Goal: Information Seeking & Learning: Learn about a topic

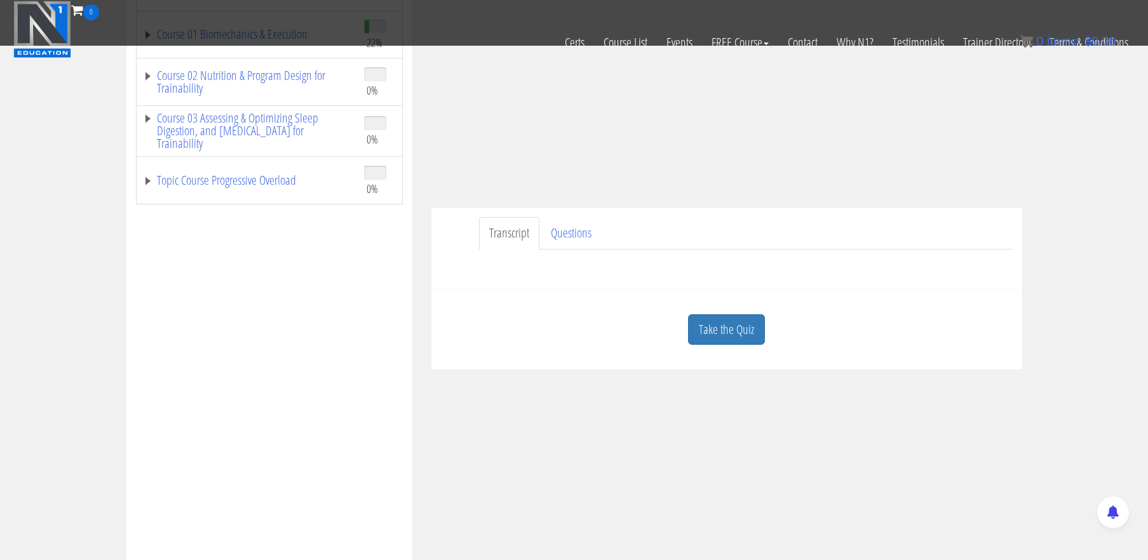
scroll to position [253, 0]
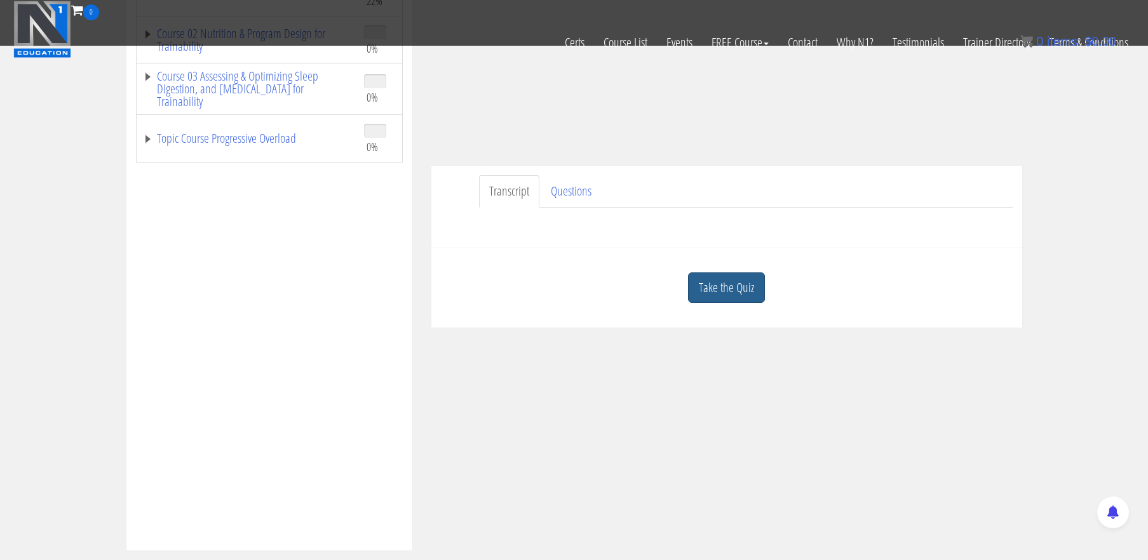
click at [714, 299] on link "Take the Quiz" at bounding box center [726, 288] width 77 height 31
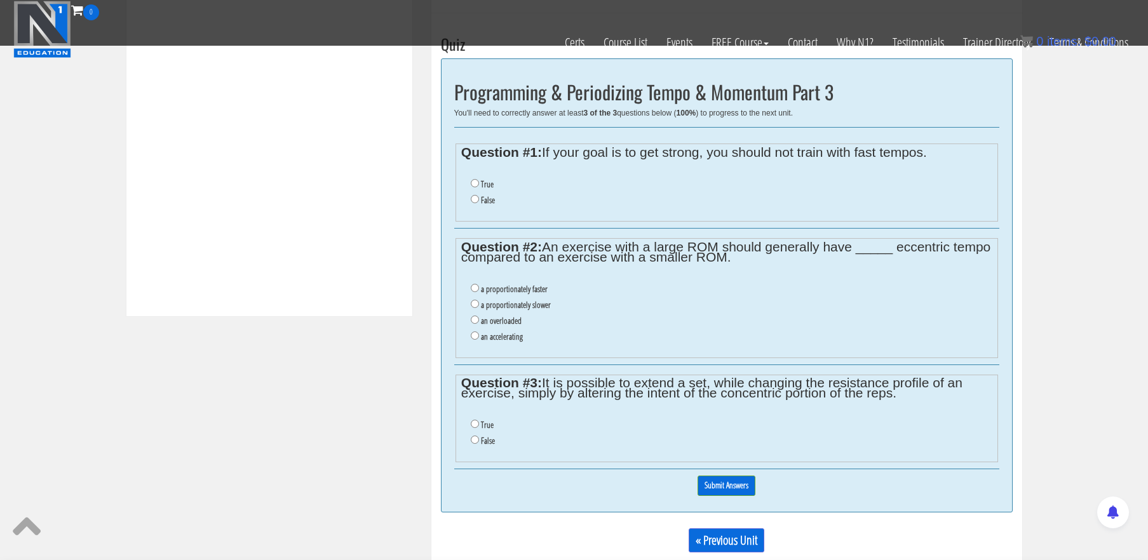
scroll to position [490, 0]
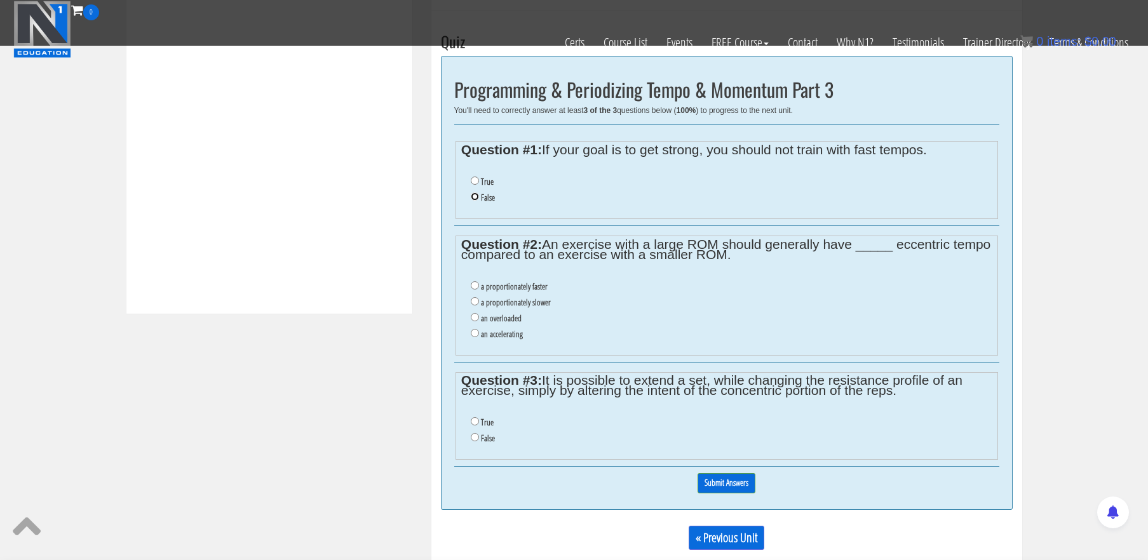
click at [474, 198] on input "False" at bounding box center [475, 197] width 8 height 8
radio input "true"
click at [474, 304] on input "a proportionately slower" at bounding box center [475, 301] width 8 height 8
radio input "true"
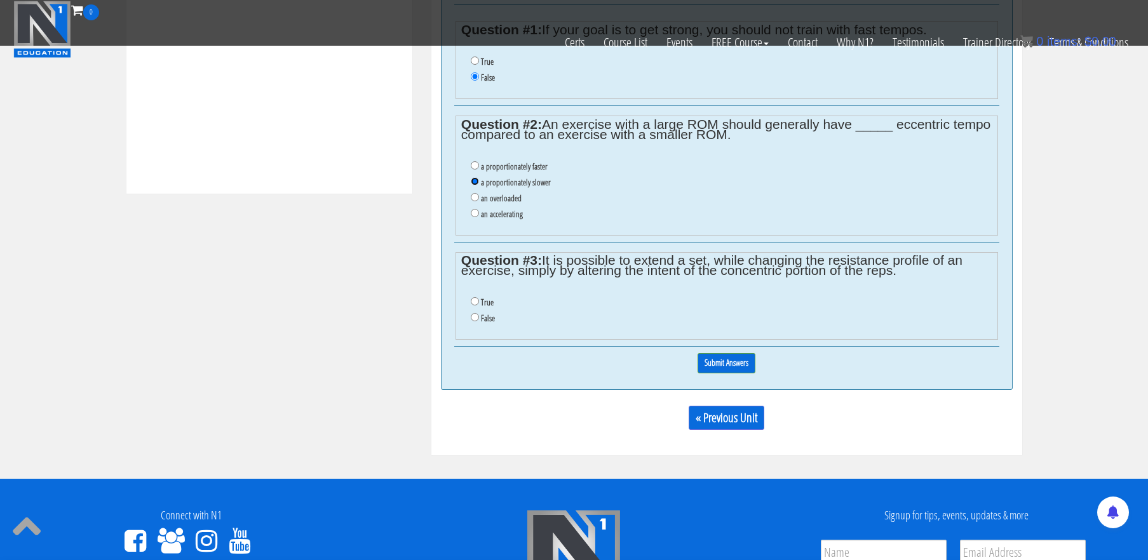
scroll to position [612, 0]
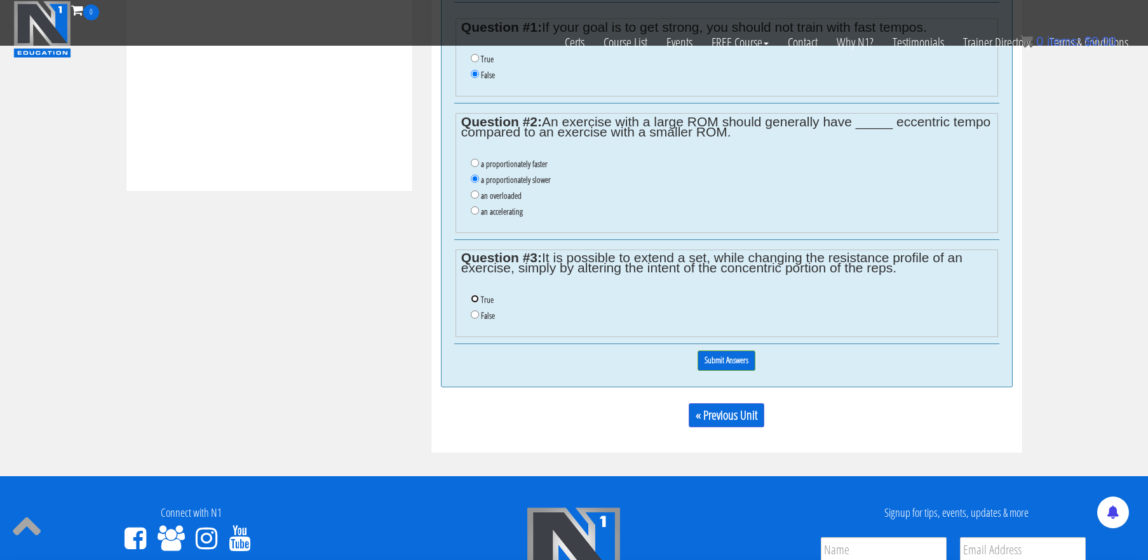
click at [475, 302] on input "True" at bounding box center [475, 299] width 8 height 8
radio input "true"
click at [720, 365] on input "Submit Answers" at bounding box center [727, 361] width 58 height 20
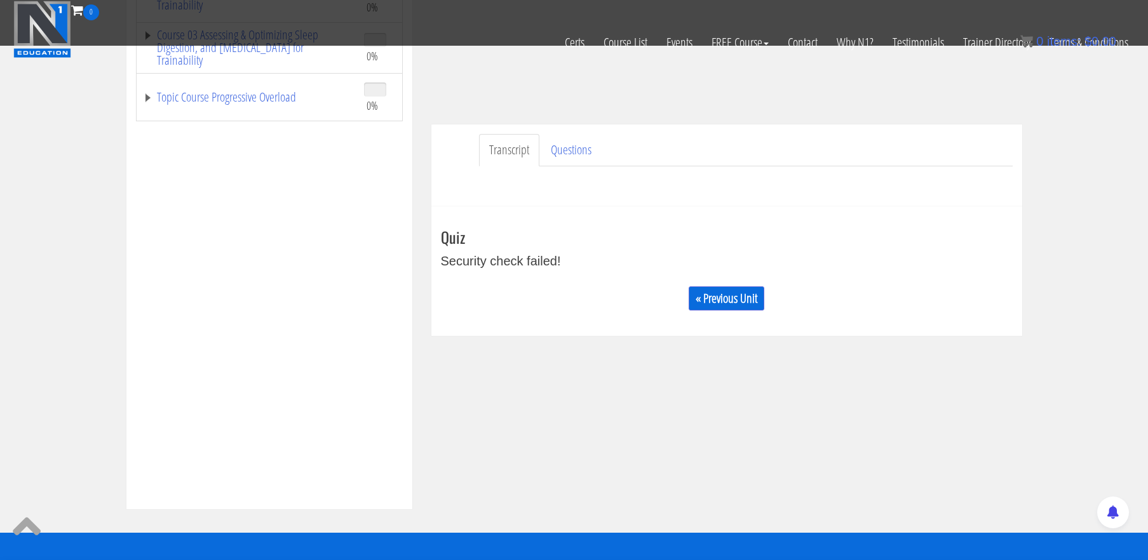
scroll to position [294, 0]
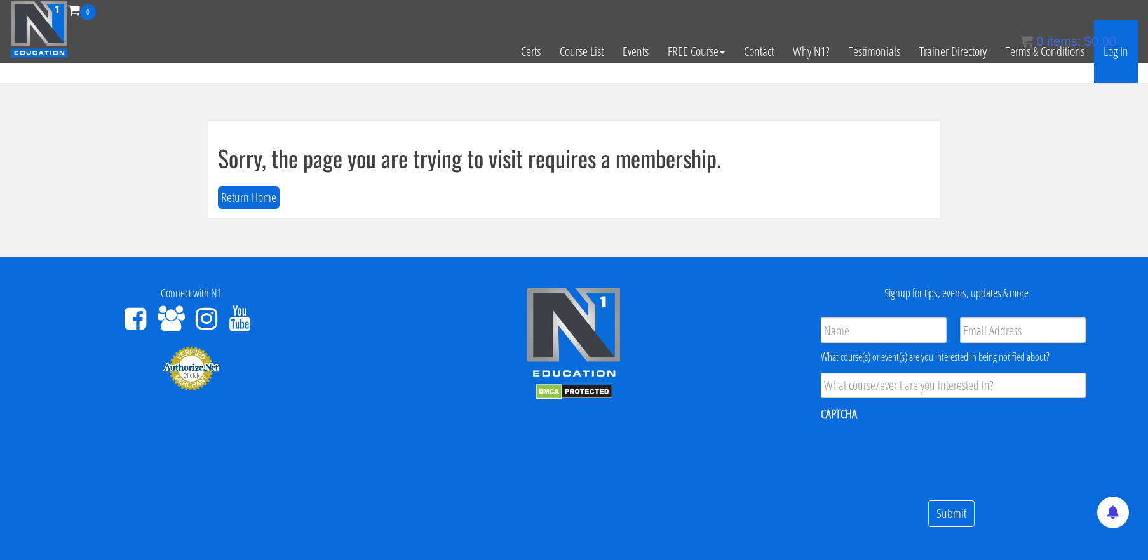
click at [1109, 60] on link "Log In" at bounding box center [1116, 51] width 44 height 62
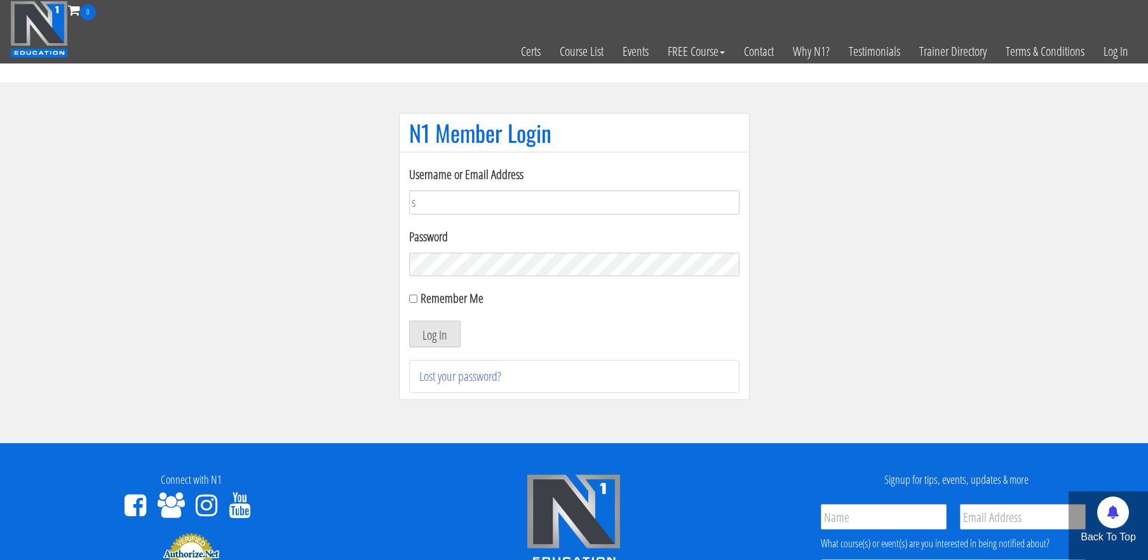
type input "[EMAIL_ADDRESS][DOMAIN_NAME]"
click at [409, 321] on button "Log In" at bounding box center [434, 334] width 51 height 27
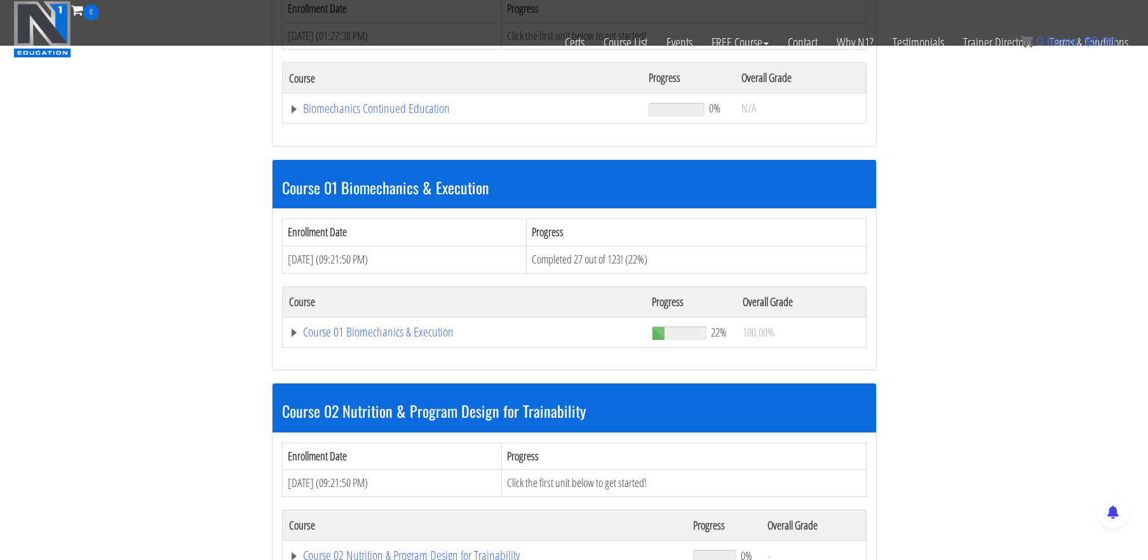
scroll to position [253, 0]
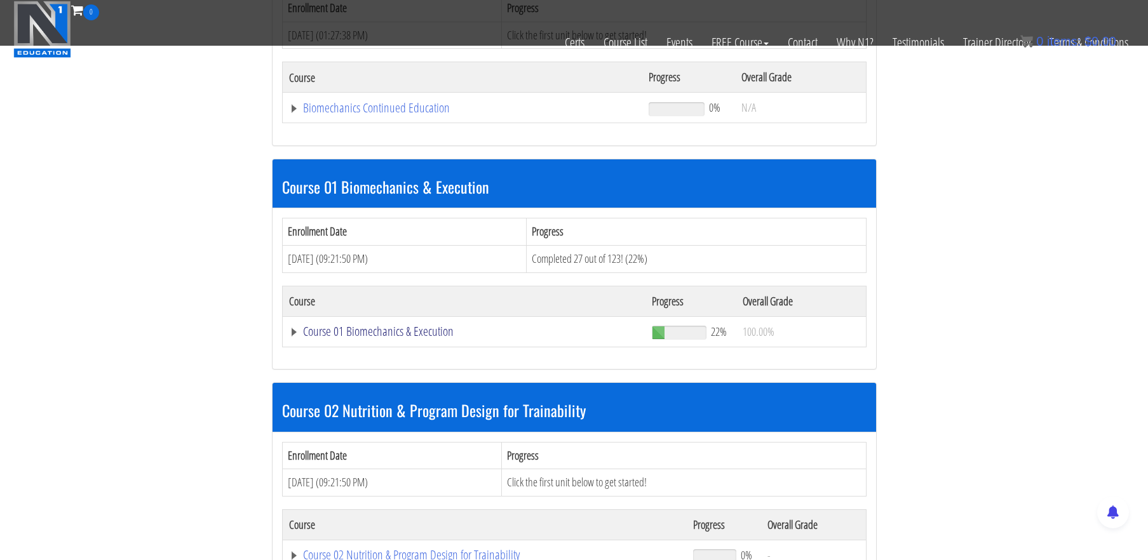
click at [428, 114] on link "Course 01 Biomechanics & Execution" at bounding box center [463, 108] width 348 height 13
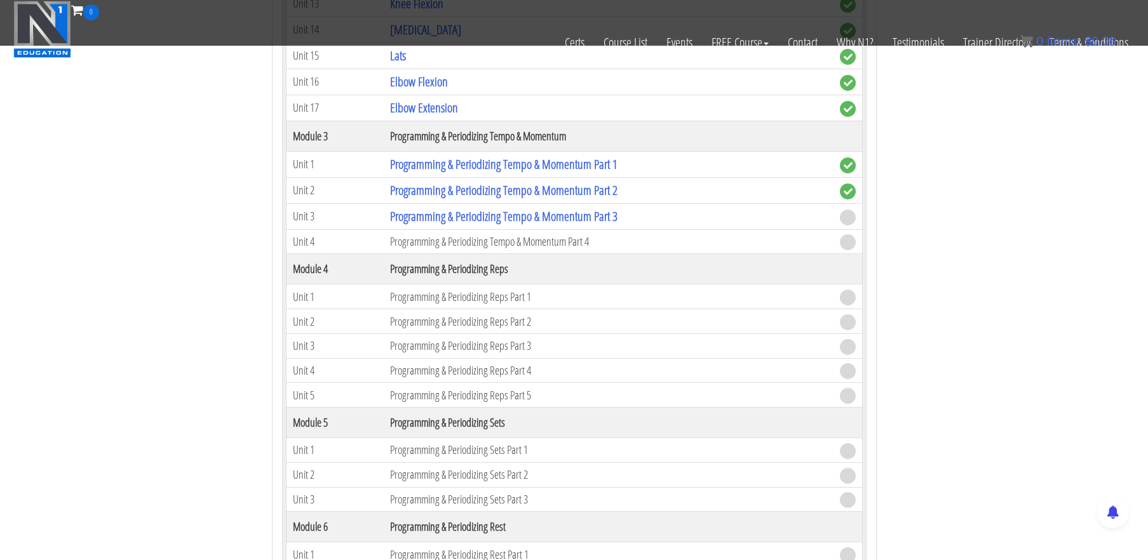
scroll to position [1224, 0]
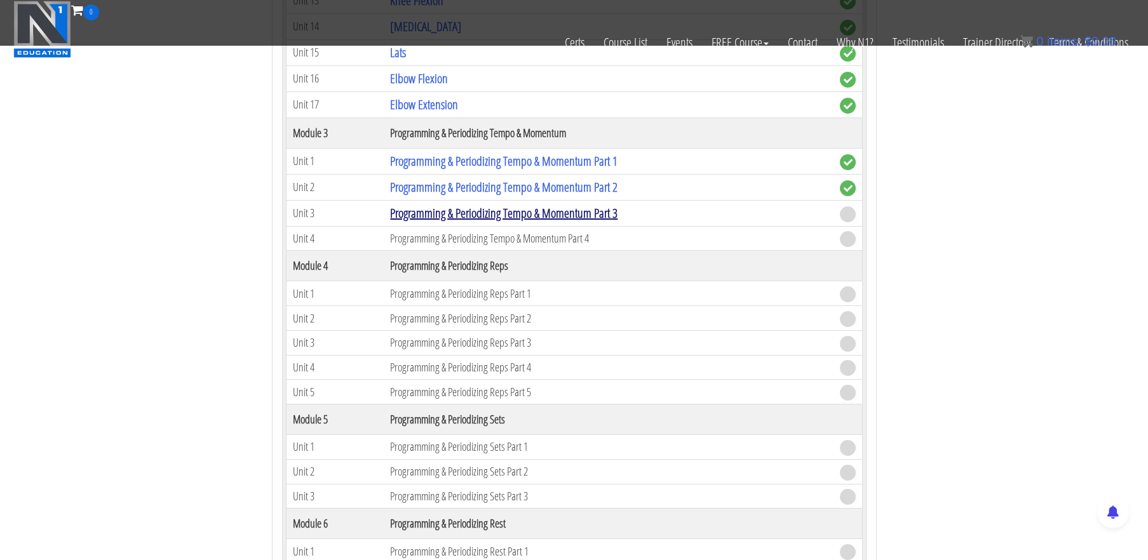
click at [468, 209] on link "Programming & Periodizing Tempo & Momentum Part 3" at bounding box center [503, 213] width 227 height 17
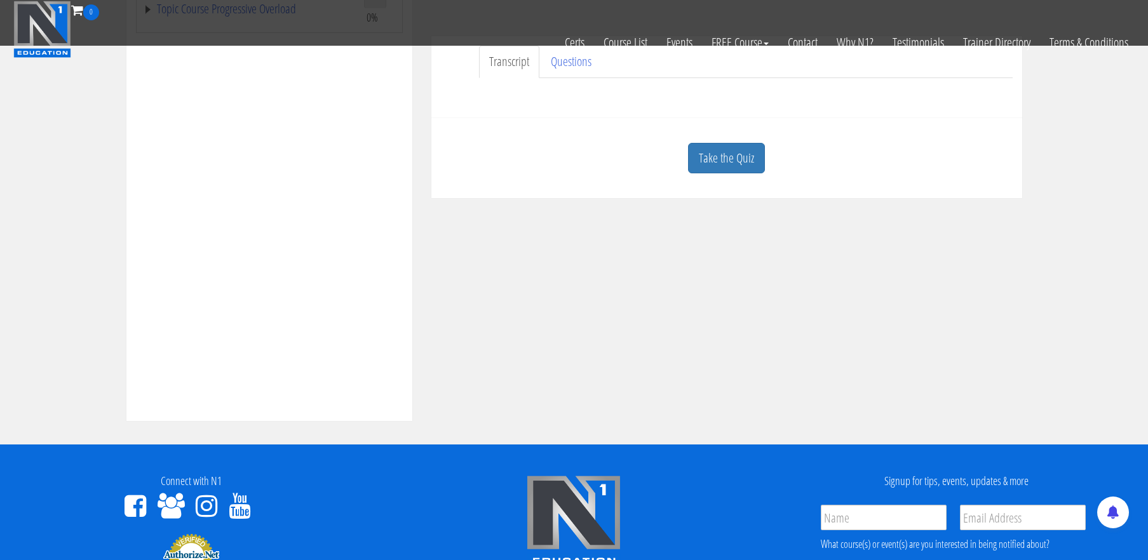
scroll to position [386, 0]
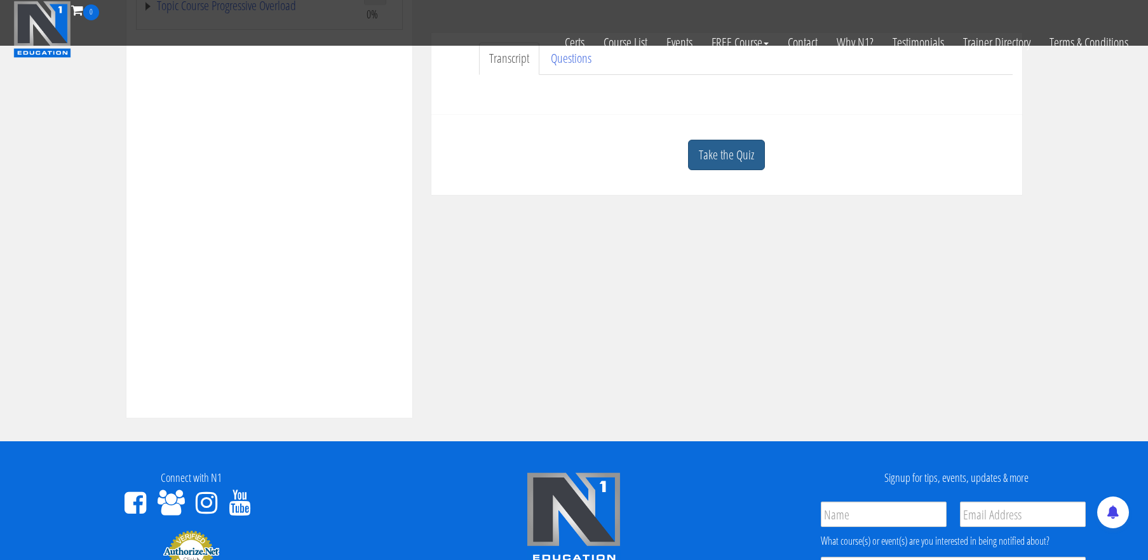
click at [711, 155] on link "Take the Quiz" at bounding box center [726, 155] width 77 height 31
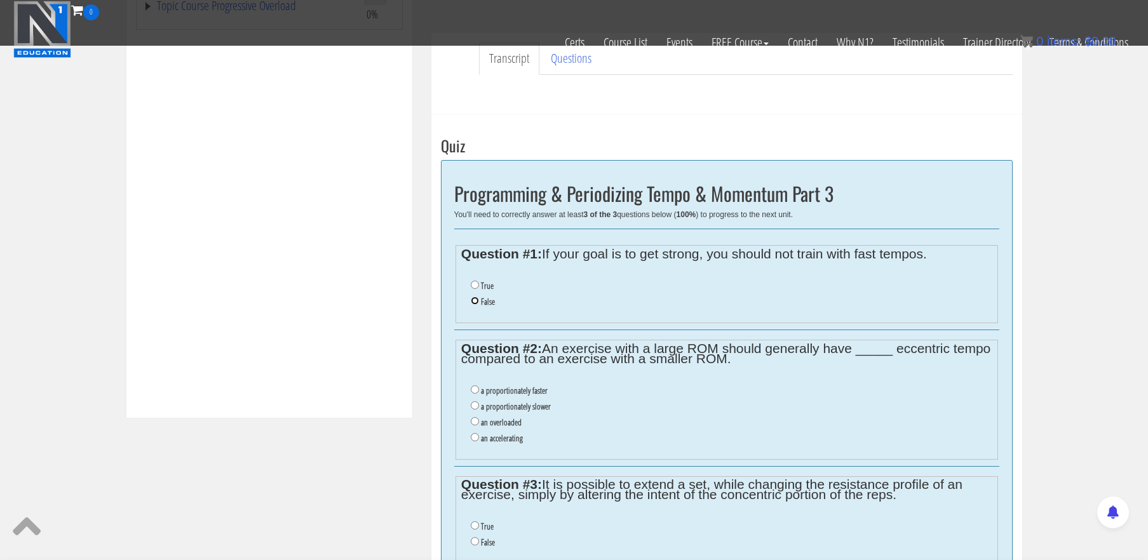
click at [473, 304] on input "False" at bounding box center [475, 301] width 8 height 8
radio input "true"
click at [485, 405] on label "a proportionately slower" at bounding box center [516, 407] width 70 height 10
click at [479, 405] on input "a proportionately slower" at bounding box center [475, 406] width 8 height 8
radio input "true"
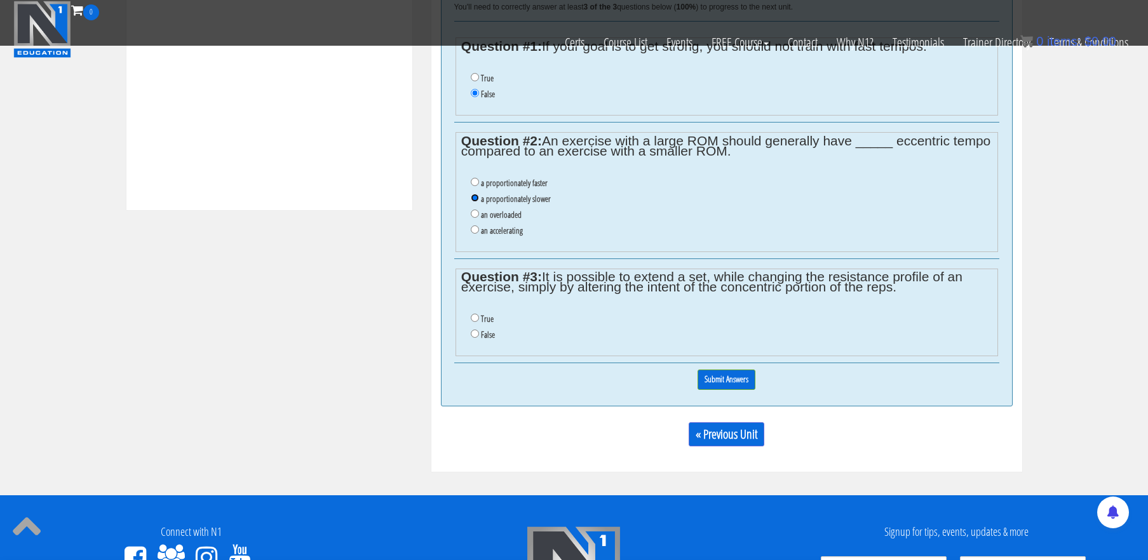
scroll to position [594, 0]
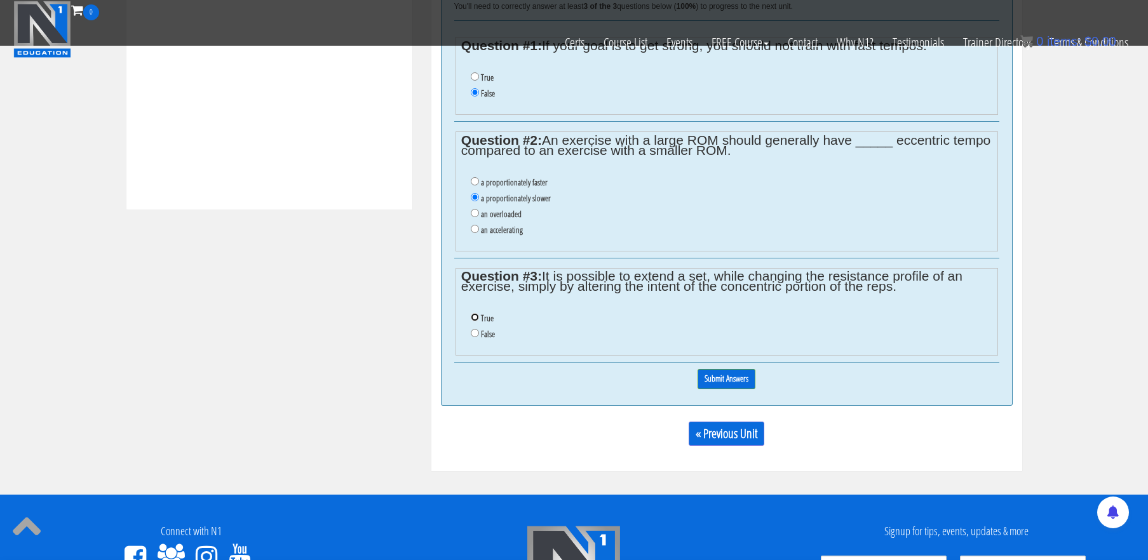
click at [477, 320] on input "True" at bounding box center [475, 317] width 8 height 8
radio input "true"
click at [717, 379] on input "Submit Answers" at bounding box center [727, 379] width 58 height 20
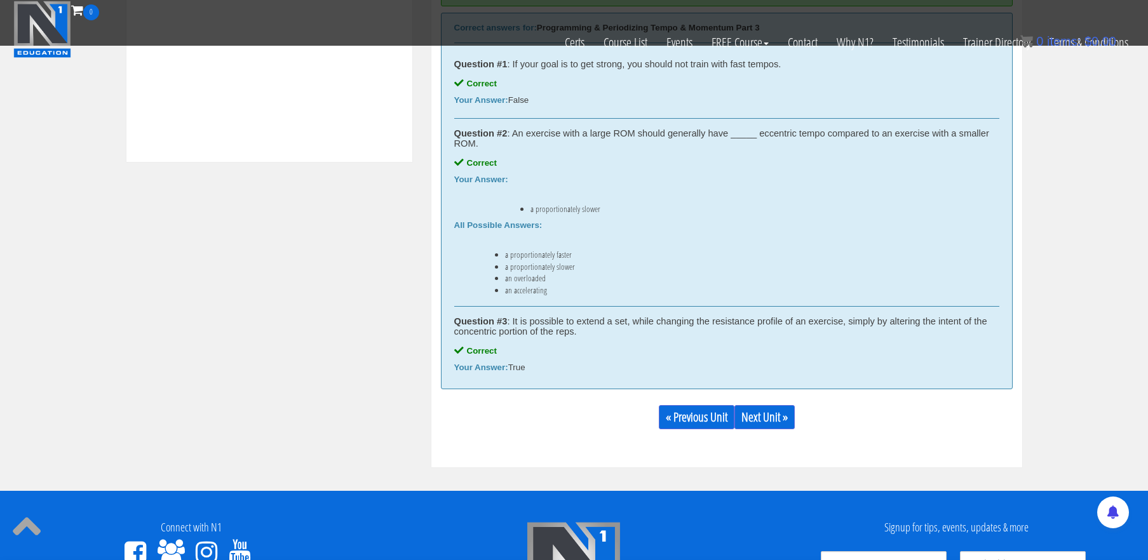
scroll to position [643, 0]
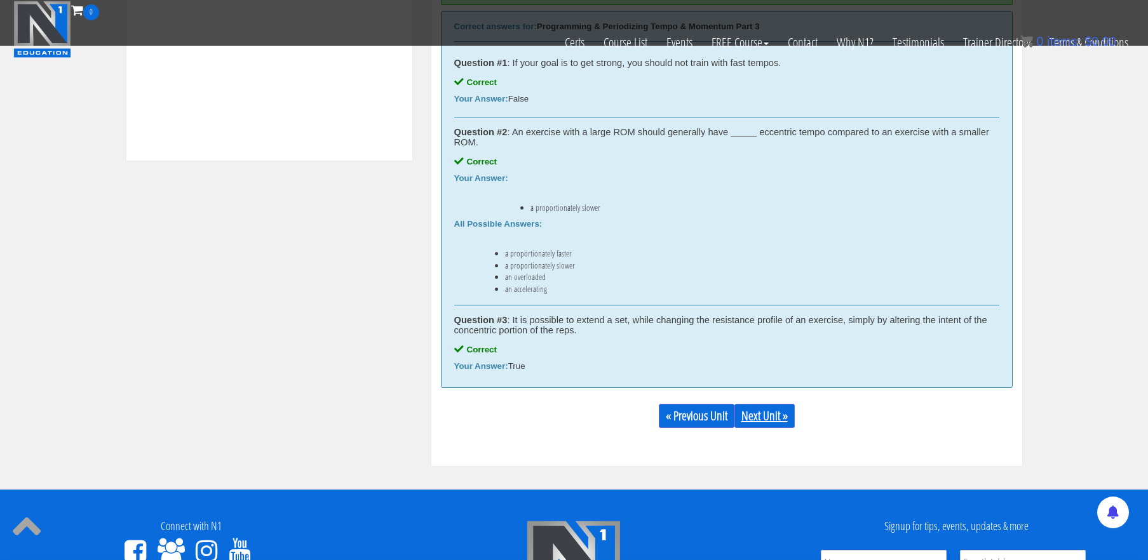
click at [776, 418] on link "Next Unit »" at bounding box center [764, 416] width 60 height 24
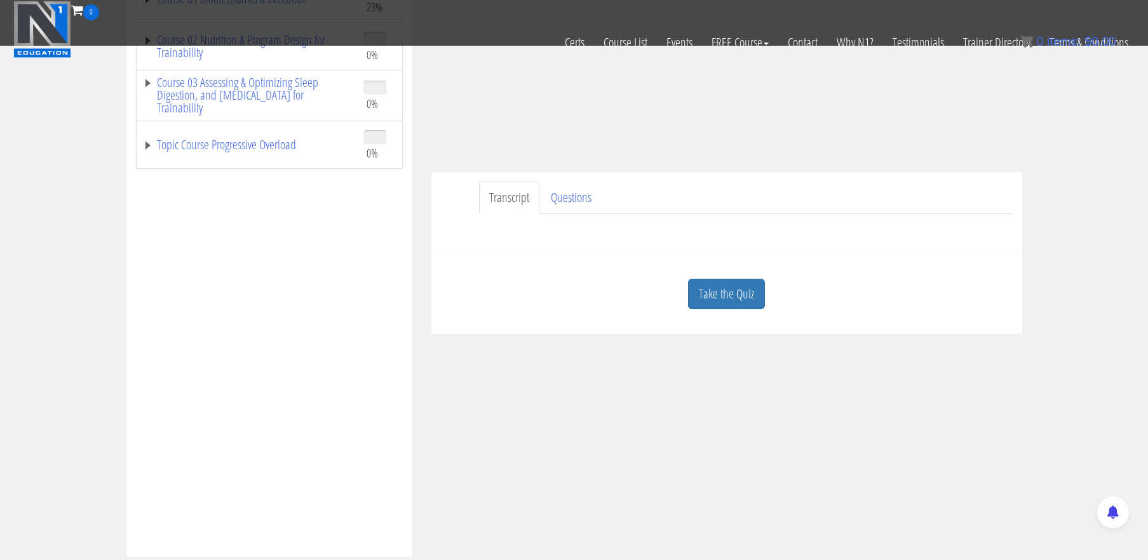
scroll to position [249, 0]
click at [726, 283] on link "Take the Quiz" at bounding box center [726, 291] width 77 height 31
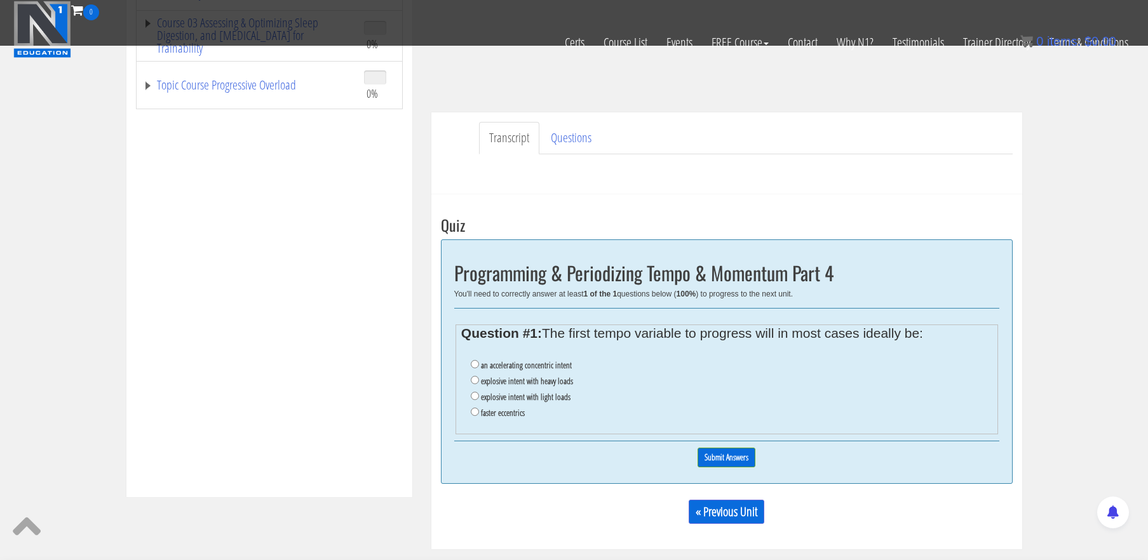
scroll to position [308, 0]
click at [506, 385] on label "explosive intent with heavy loads" at bounding box center [527, 380] width 92 height 10
click at [479, 383] on input "explosive intent with heavy loads" at bounding box center [475, 379] width 8 height 8
radio input "true"
click at [494, 368] on label "an accelerating concentric intent" at bounding box center [526, 364] width 91 height 10
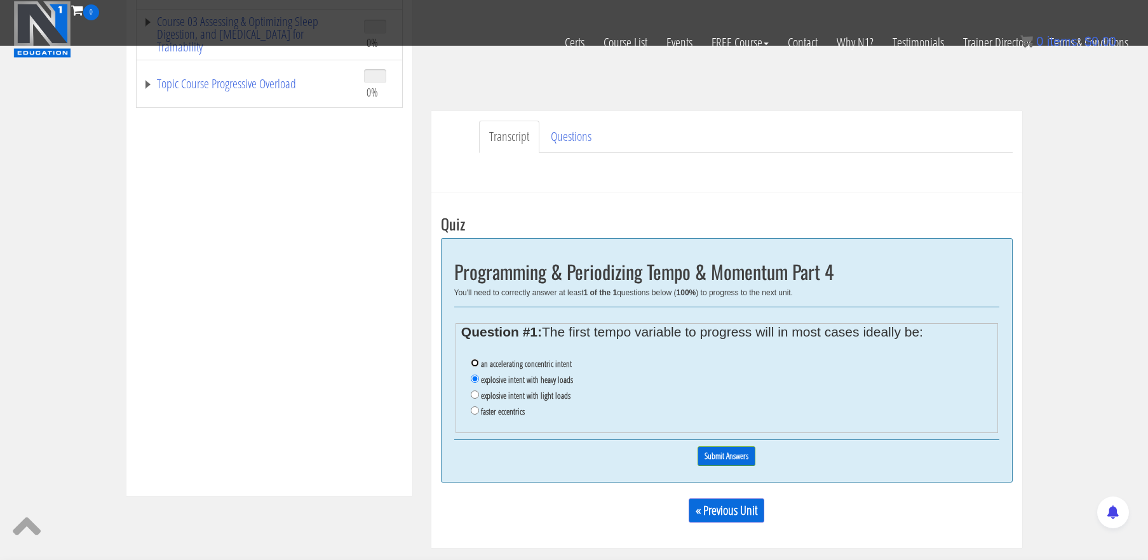
click at [479, 367] on input "an accelerating concentric intent" at bounding box center [475, 363] width 8 height 8
radio input "true"
click at [719, 458] on input "Submit Answers" at bounding box center [727, 457] width 58 height 20
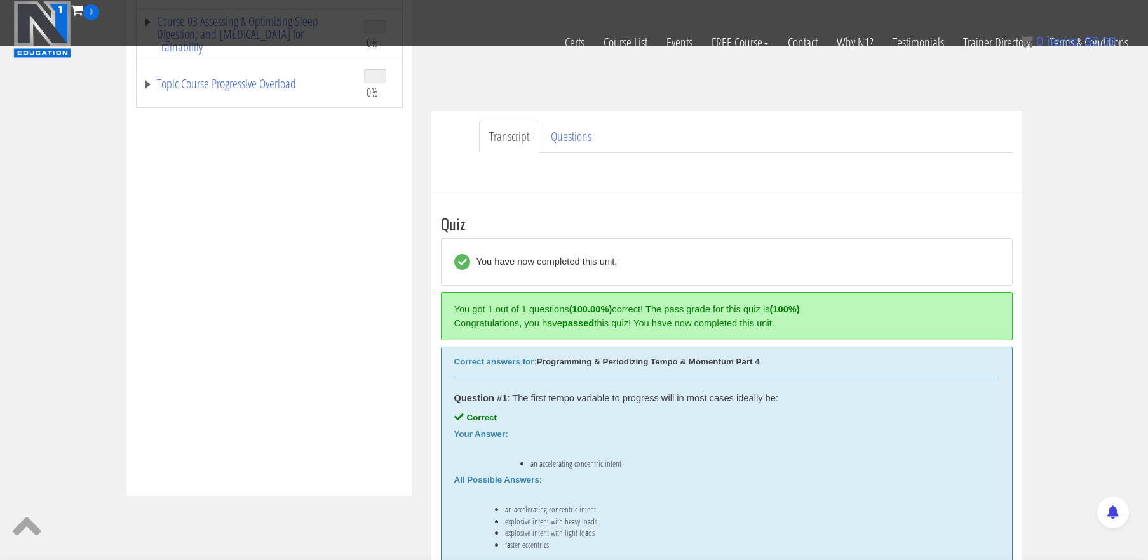
scroll to position [482, 0]
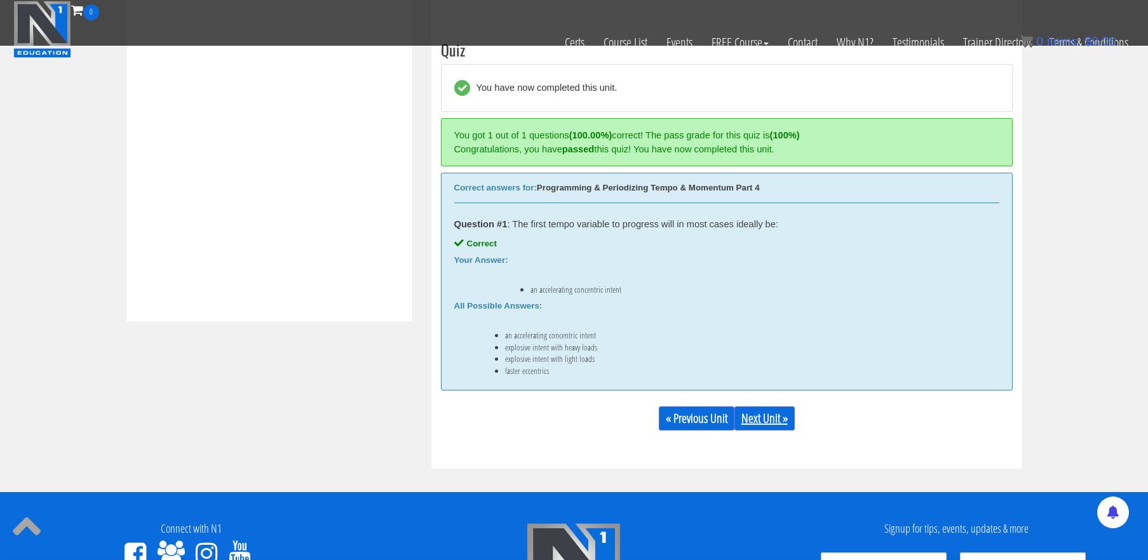
click at [763, 424] on link "Next Unit »" at bounding box center [764, 419] width 60 height 24
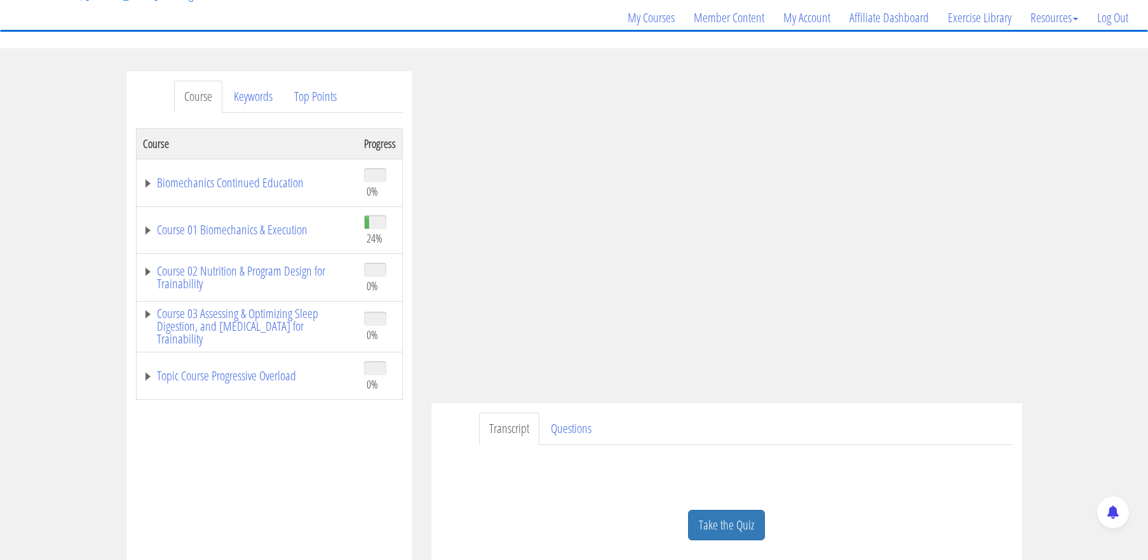
scroll to position [98, 0]
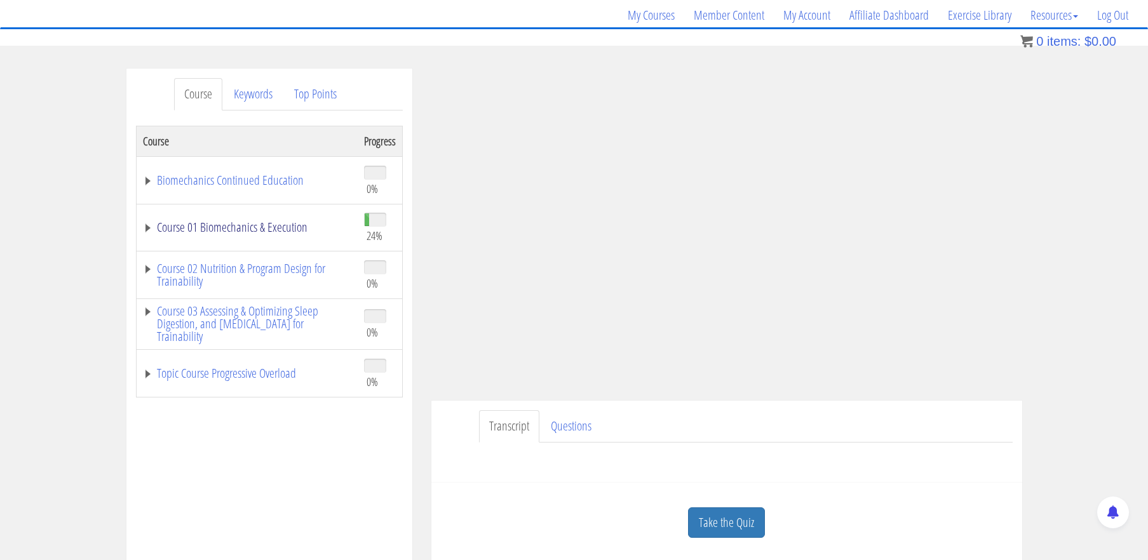
click at [285, 228] on link "Course 01 Biomechanics & Execution" at bounding box center [247, 227] width 208 height 13
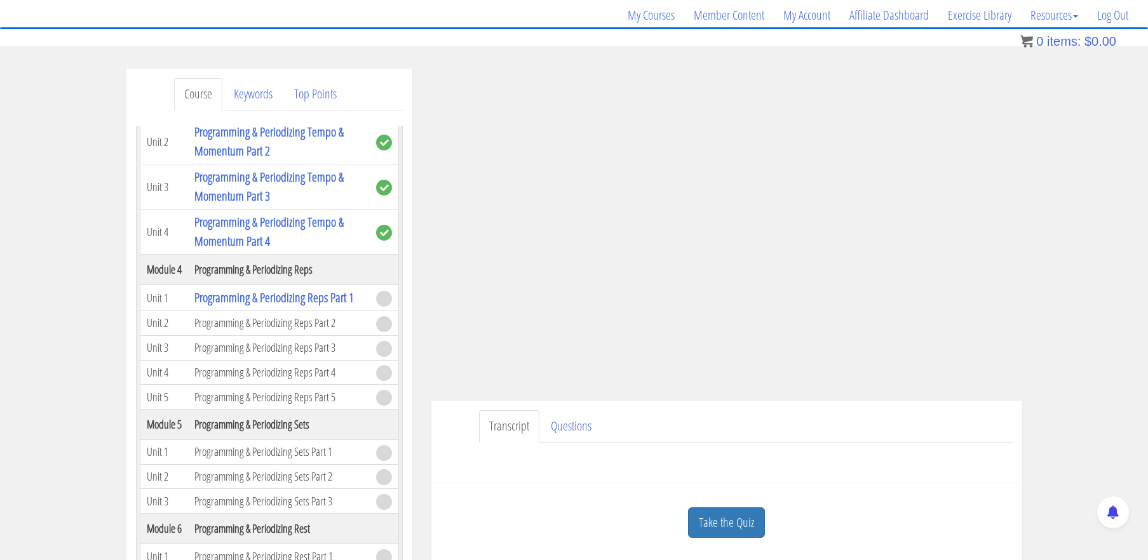
scroll to position [971, 0]
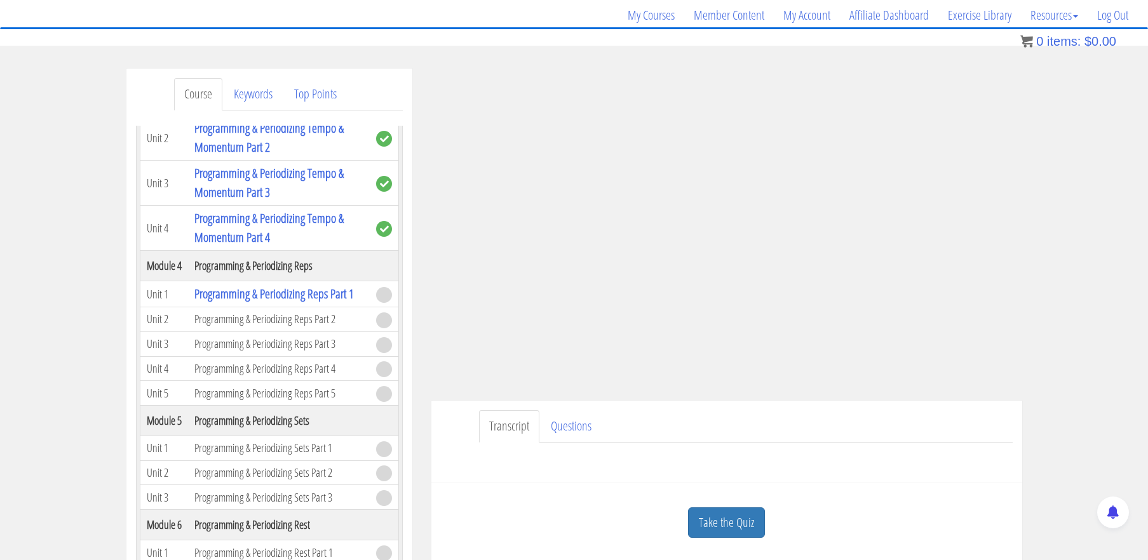
click at [275, 313] on td "Programming & Periodizing Reps Part 2" at bounding box center [279, 320] width 182 height 25
